Goal: Task Accomplishment & Management: Complete application form

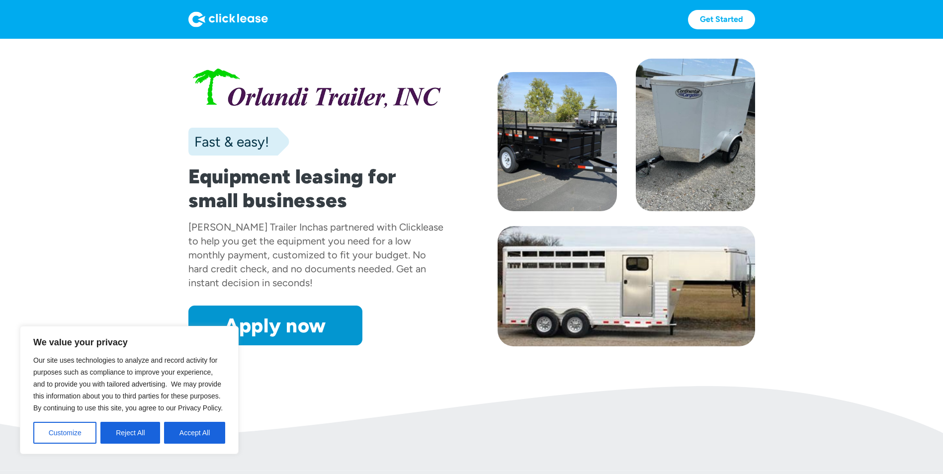
click at [190, 428] on button "Accept All" at bounding box center [194, 433] width 61 height 22
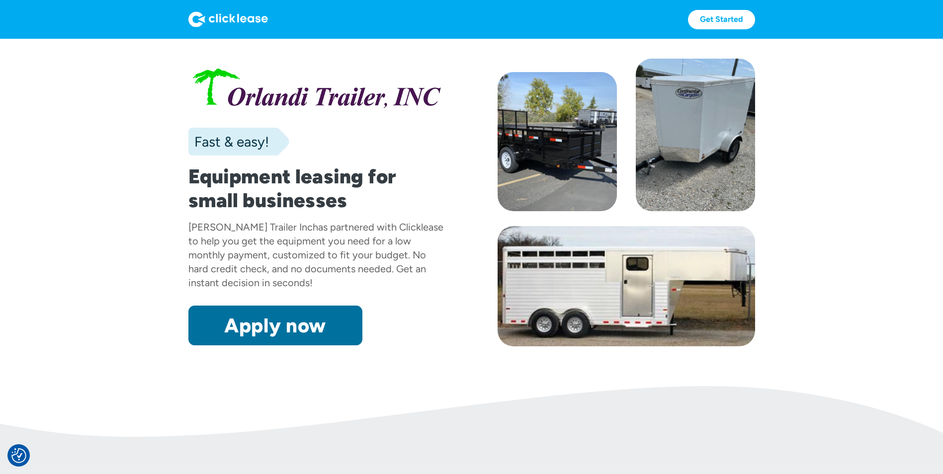
click at [261, 334] on link "Apply now" at bounding box center [275, 326] width 174 height 40
